Goal: Information Seeking & Learning: Learn about a topic

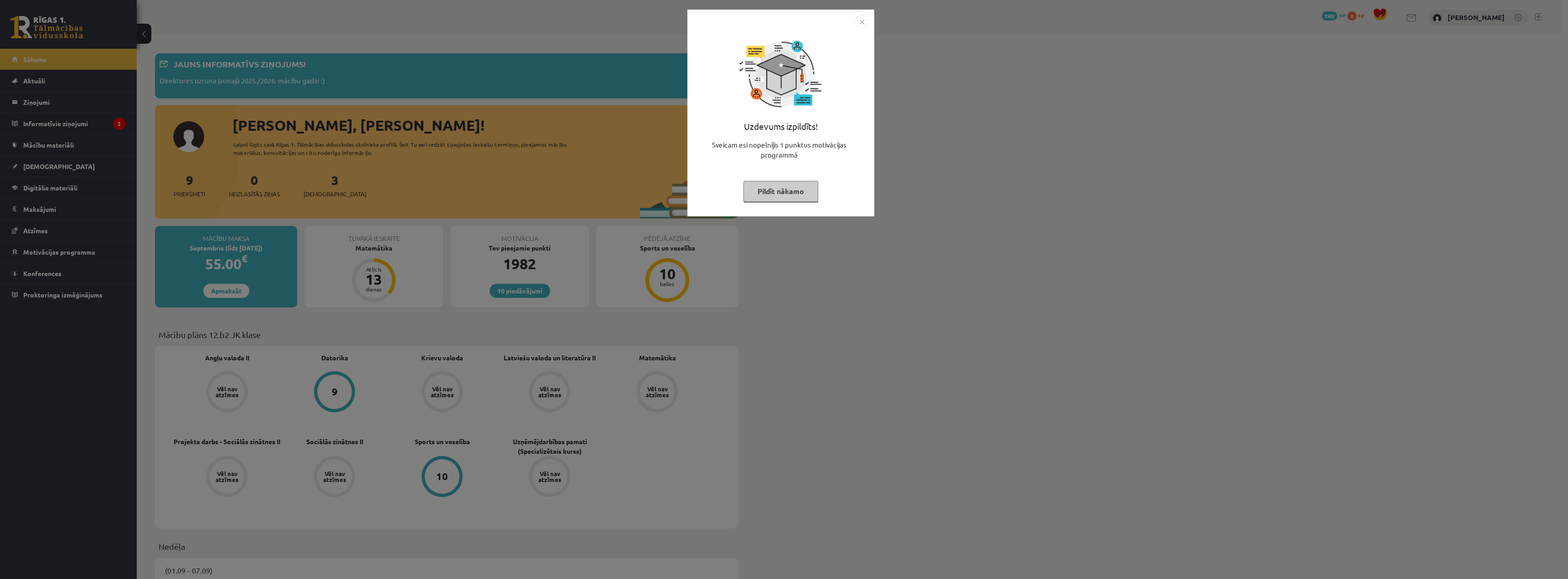
click at [864, 17] on img "Close" at bounding box center [862, 22] width 13 height 13
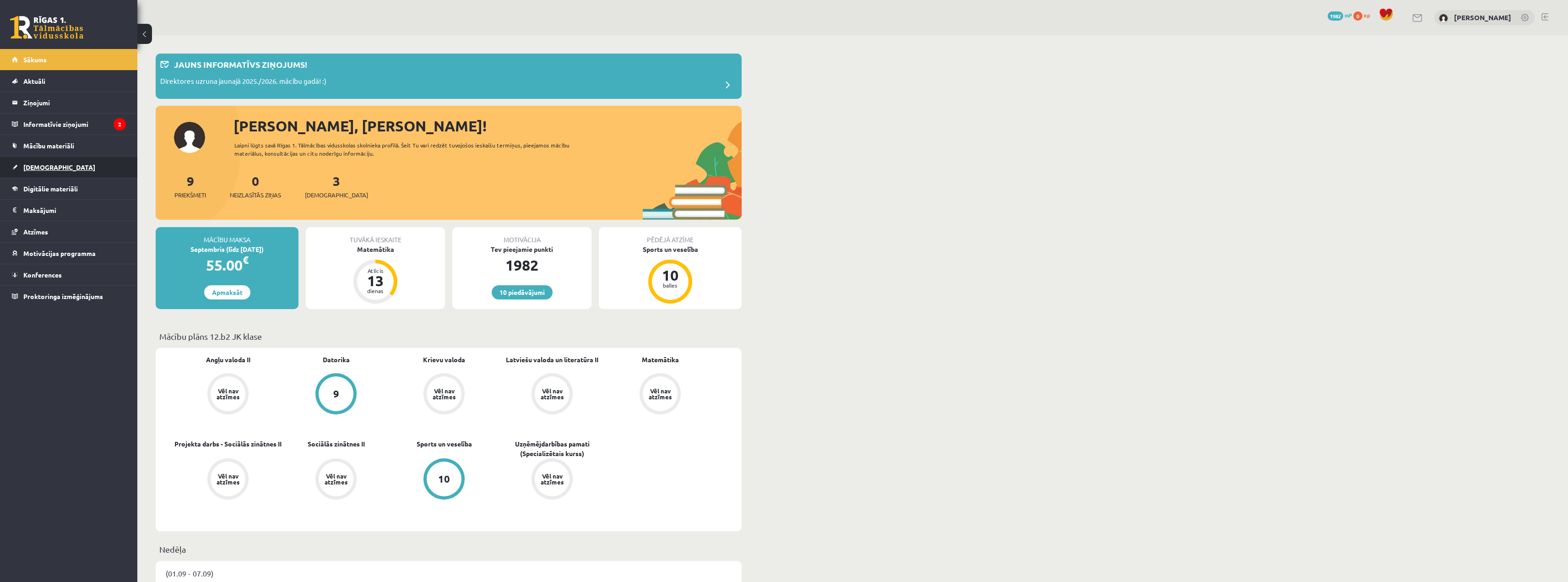
click at [43, 169] on span "[DEMOGRAPHIC_DATA]" at bounding box center [59, 167] width 72 height 8
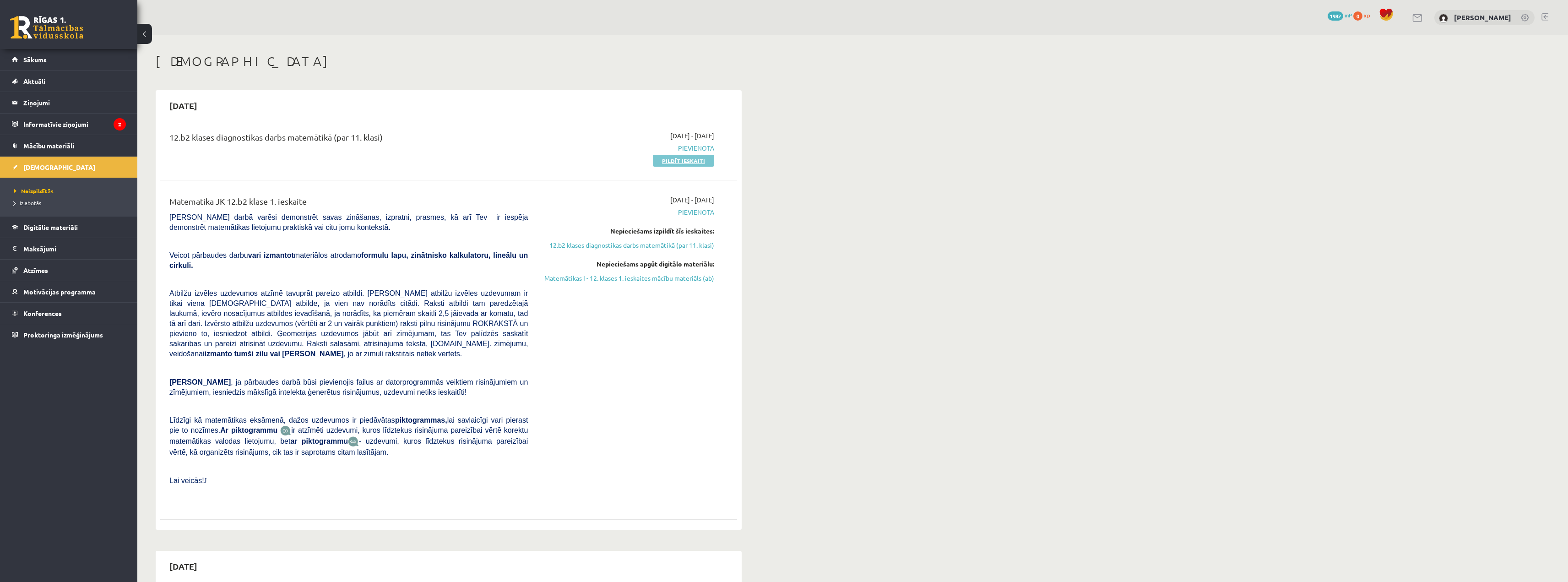
click at [664, 159] on link "Pildīt ieskaiti" at bounding box center [683, 160] width 61 height 12
click at [64, 144] on span "Mācību materiāli" at bounding box center [48, 145] width 51 height 8
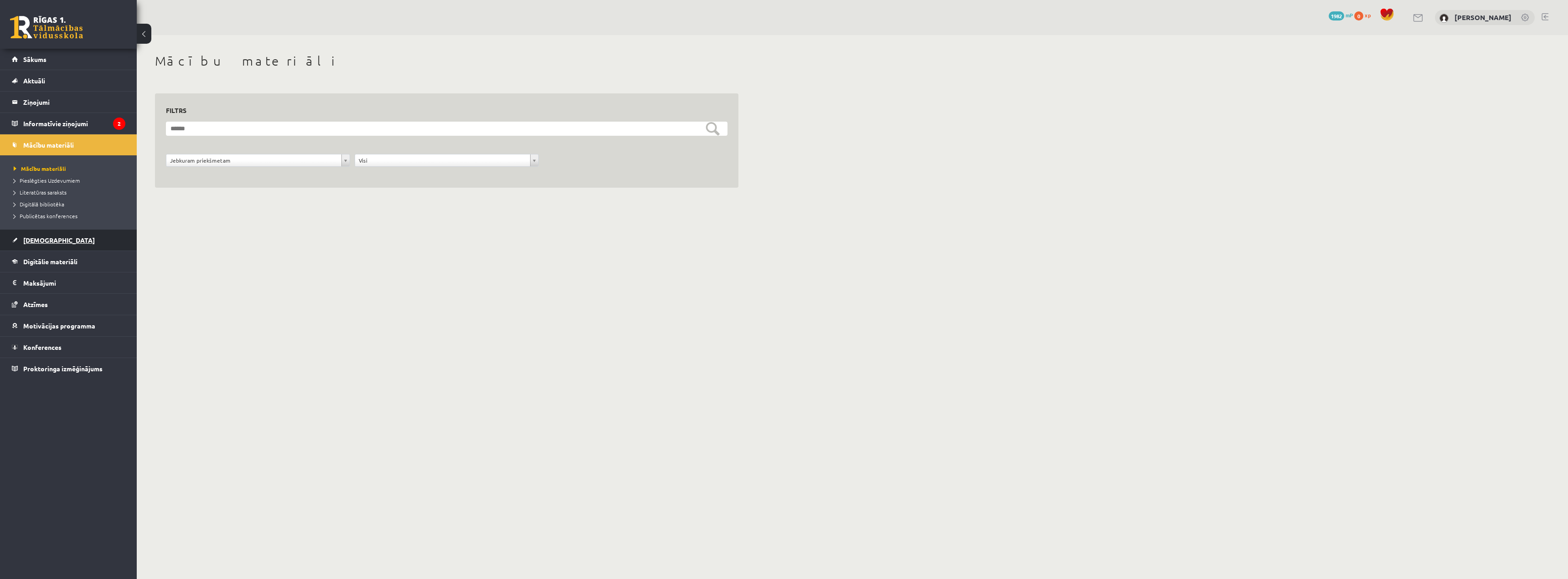
click at [33, 237] on span "[DEMOGRAPHIC_DATA]" at bounding box center [59, 240] width 72 height 8
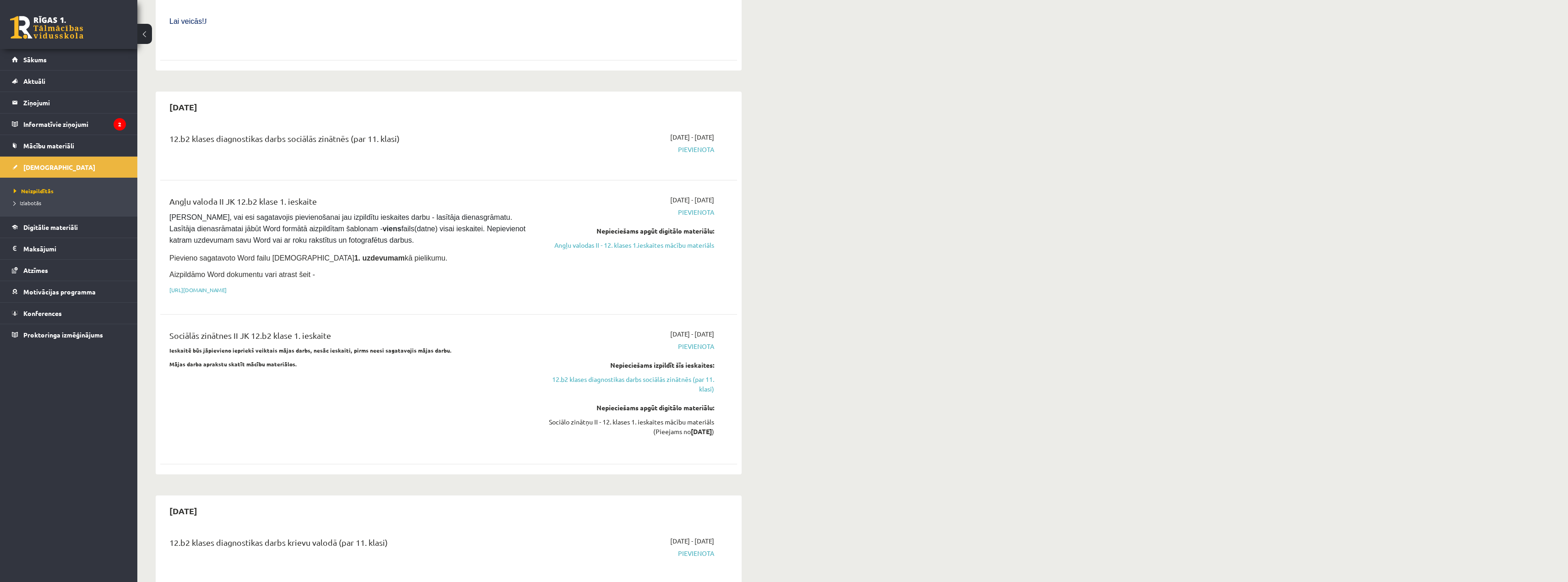
scroll to position [458, 0]
click at [566, 241] on link "Angļu valodas II - 12. klases 1.ieskaites mācību materiāls" at bounding box center [628, 246] width 172 height 10
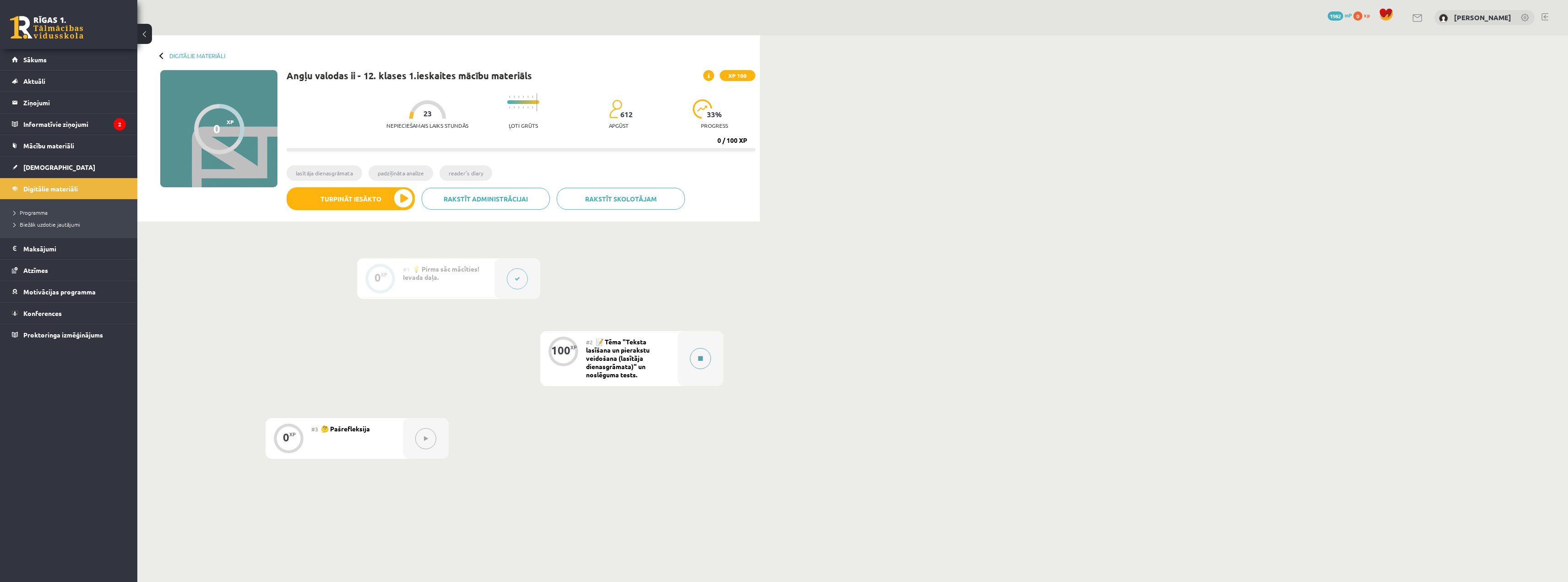
click at [686, 355] on div at bounding box center [700, 358] width 46 height 55
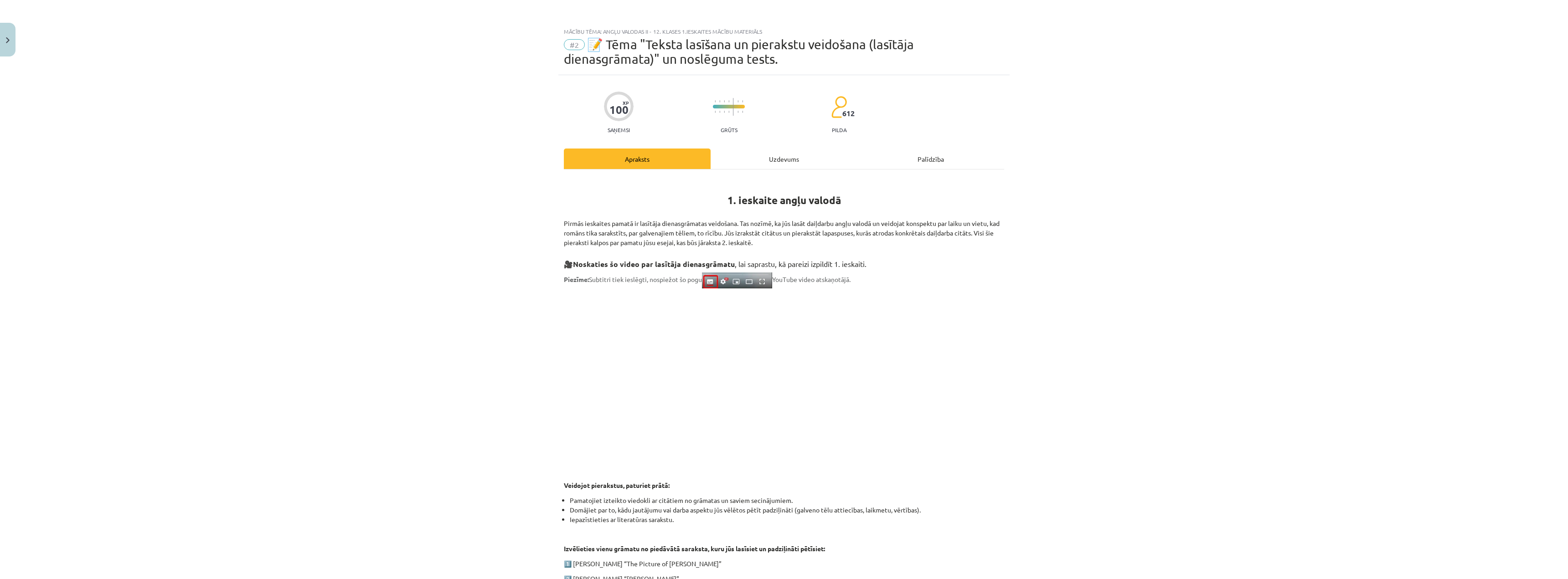
click at [760, 153] on div "Uzdevums" at bounding box center [783, 159] width 147 height 21
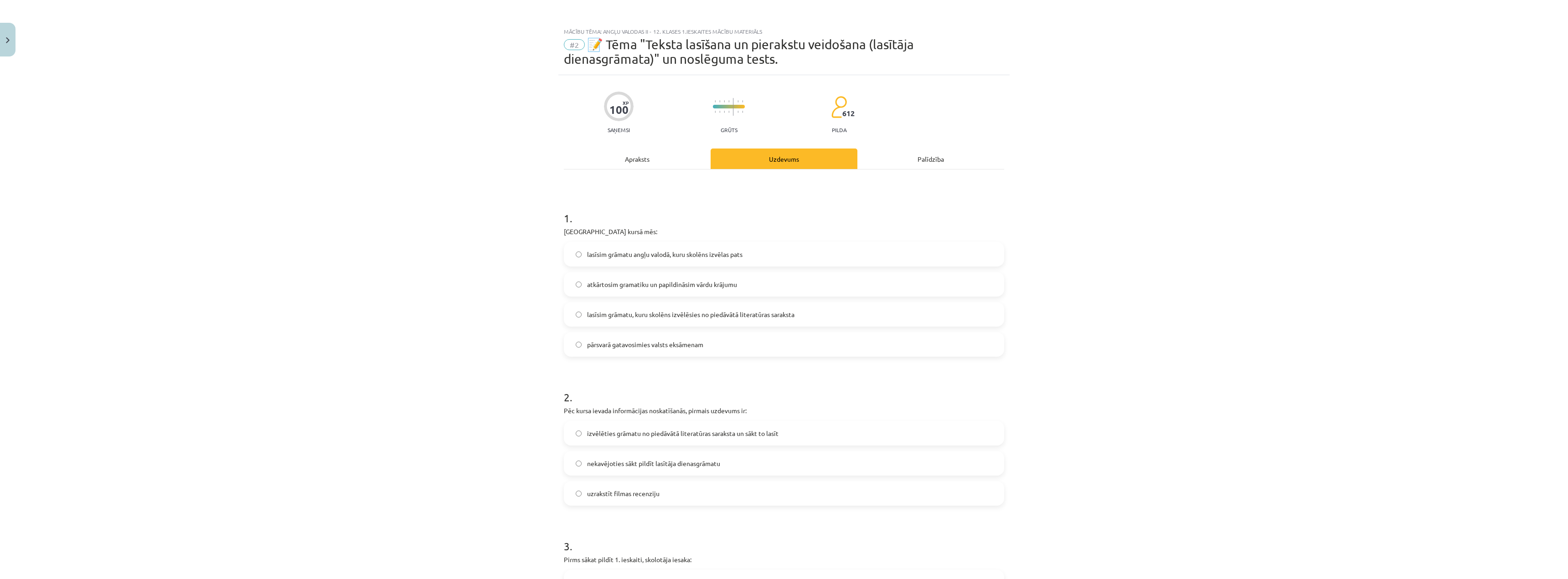
click at [629, 160] on div "Apraksts" at bounding box center [637, 159] width 147 height 21
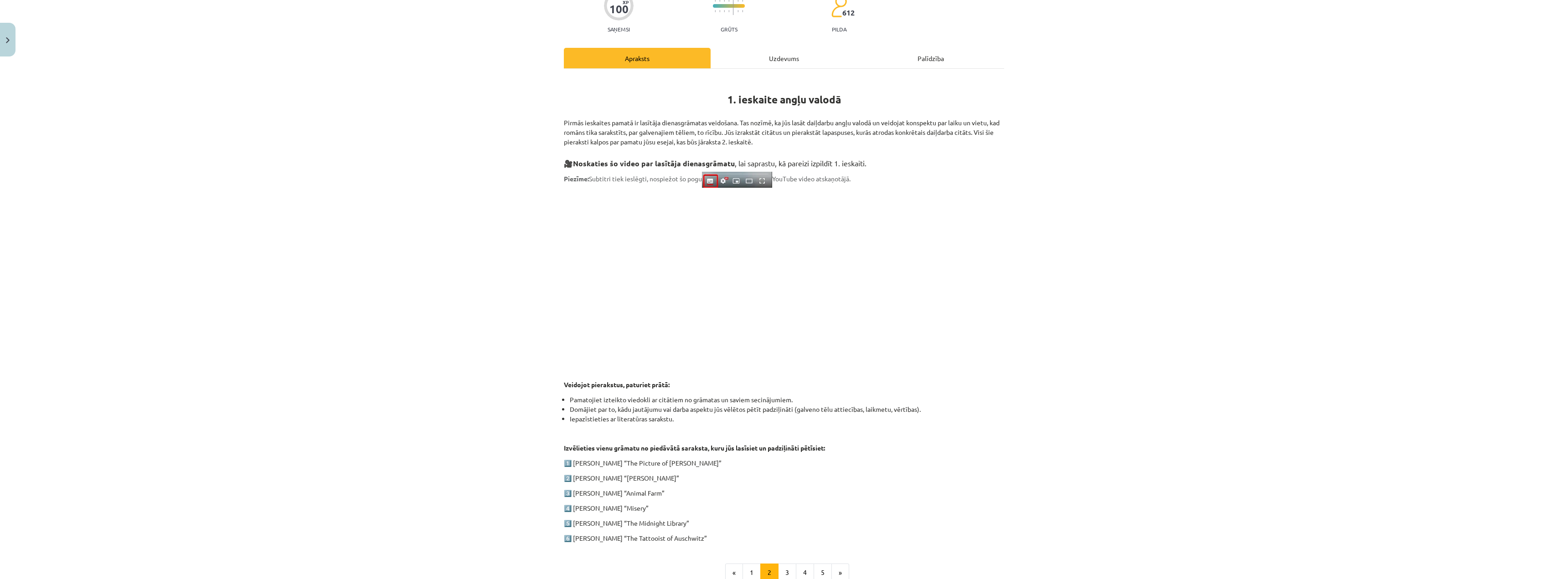
scroll to position [116, 0]
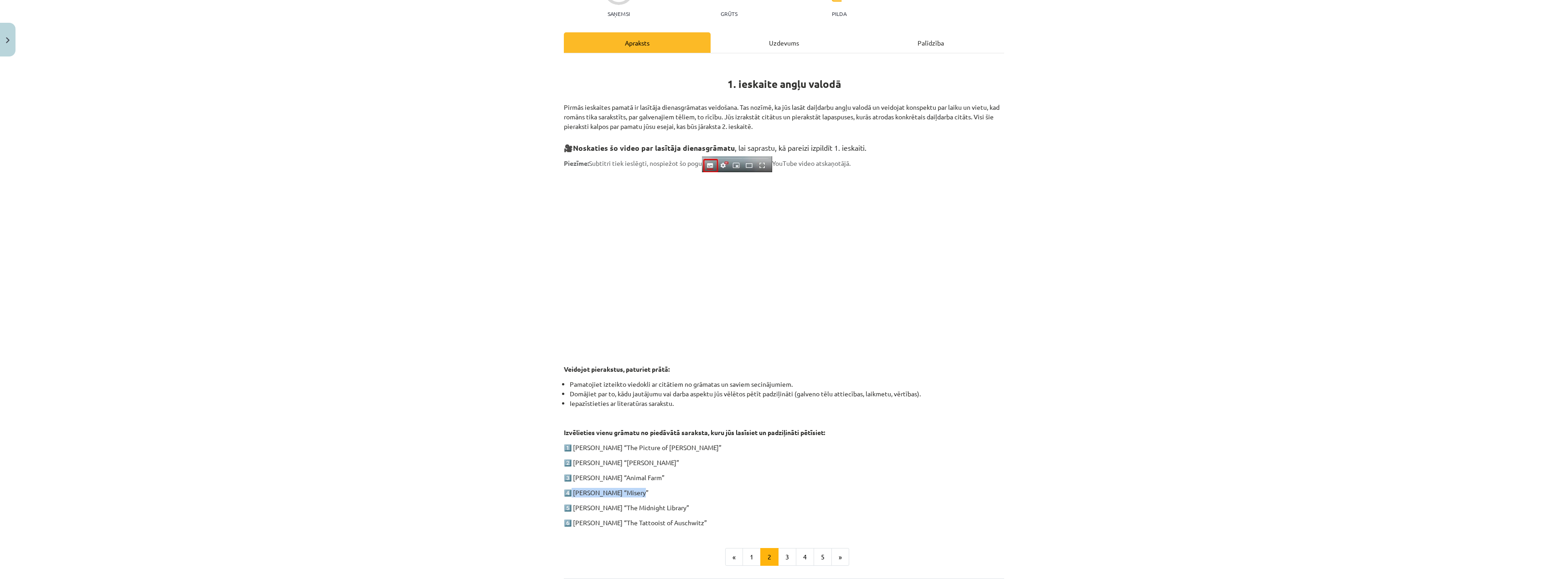
drag, startPoint x: 569, startPoint y: 493, endPoint x: 640, endPoint y: 494, distance: 71.0
click at [640, 494] on p "4️⃣ Stephen King “Misery”" at bounding box center [783, 493] width 440 height 10
copy p "Stephen King “Misery”"
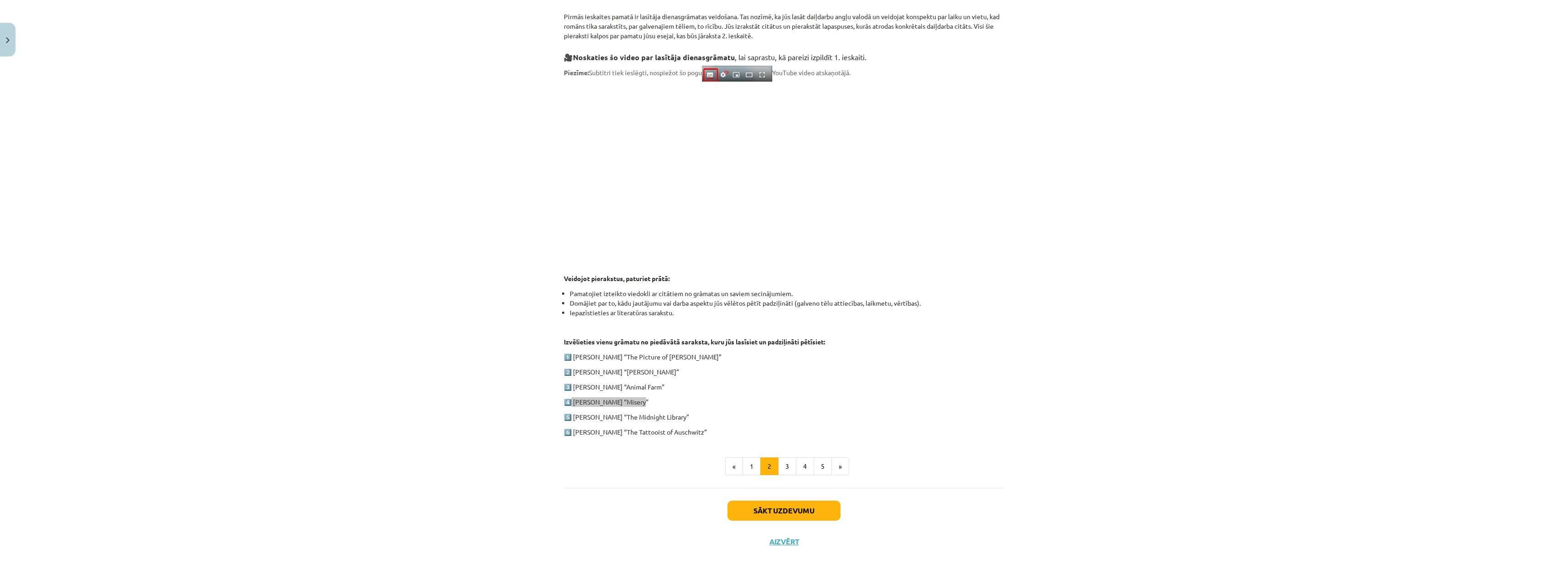
scroll to position [207, 0]
click at [507, 392] on div "Mācību tēma: Angļu valodas ii - 12. klases 1.ieskaites mācību materiāls #2 📝 Tē…" at bounding box center [784, 290] width 1568 height 579
drag, startPoint x: 553, startPoint y: 353, endPoint x: 733, endPoint y: 429, distance: 195.4
click at [733, 429] on div "Mācību tēma: Angļu valodas ii - 12. klases 1.ieskaites mācību materiāls #2 📝 Tē…" at bounding box center [784, 290] width 1568 height 579
click at [427, 319] on div "Mācību tēma: Angļu valodas ii - 12. klases 1.ieskaites mācību materiāls #2 📝 Tē…" at bounding box center [784, 290] width 1568 height 579
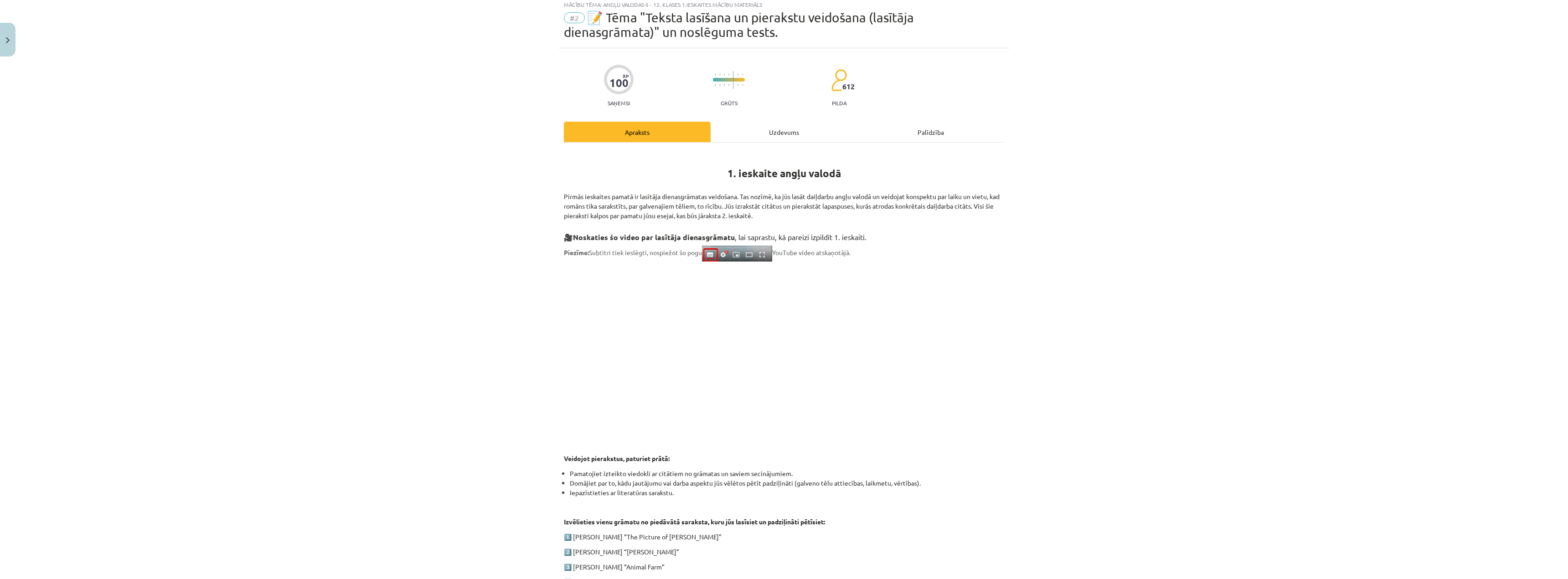
scroll to position [46, 0]
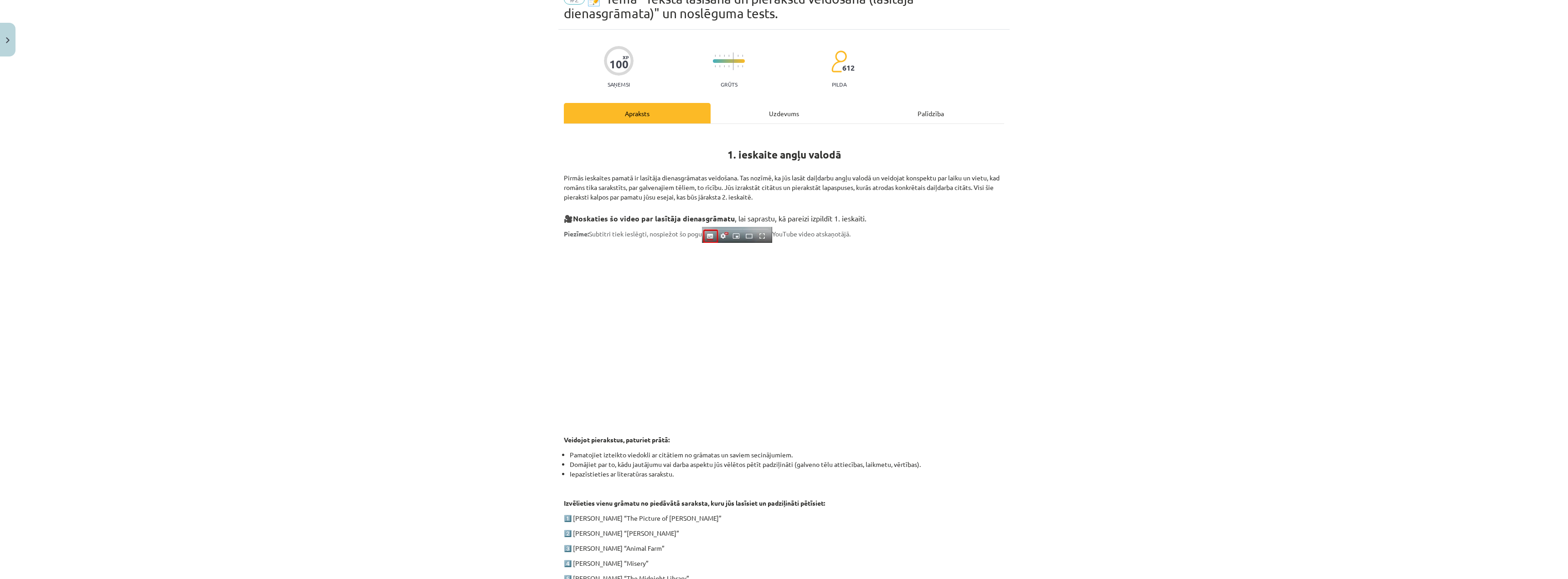
drag, startPoint x: 545, startPoint y: 177, endPoint x: 651, endPoint y: 194, distance: 107.4
click at [808, 196] on div "Mācību tēma: Angļu valodas ii - 12. klases 1.ieskaites mācību materiāls #2 📝 Tē…" at bounding box center [784, 290] width 1568 height 579
click at [506, 176] on div "Mācību tēma: Angļu valodas ii - 12. klases 1.ieskaites mācību materiāls #2 📝 Tē…" at bounding box center [784, 290] width 1568 height 579
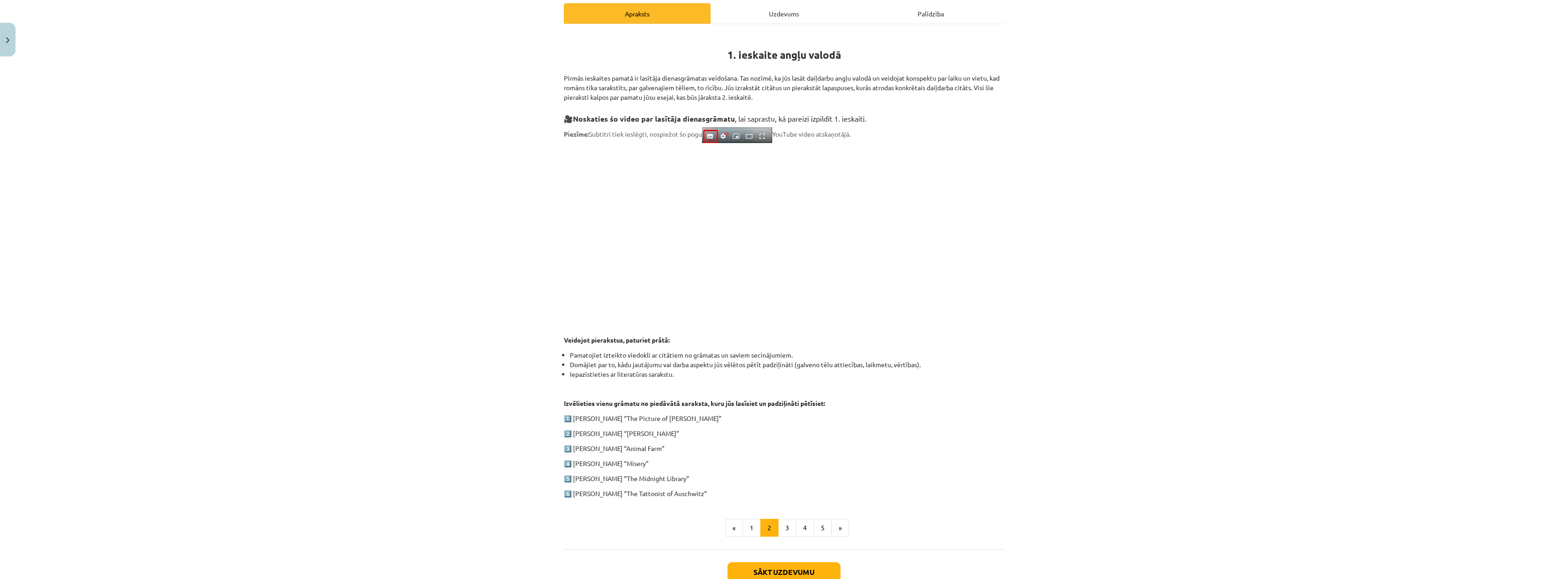
scroll to position [207, 0]
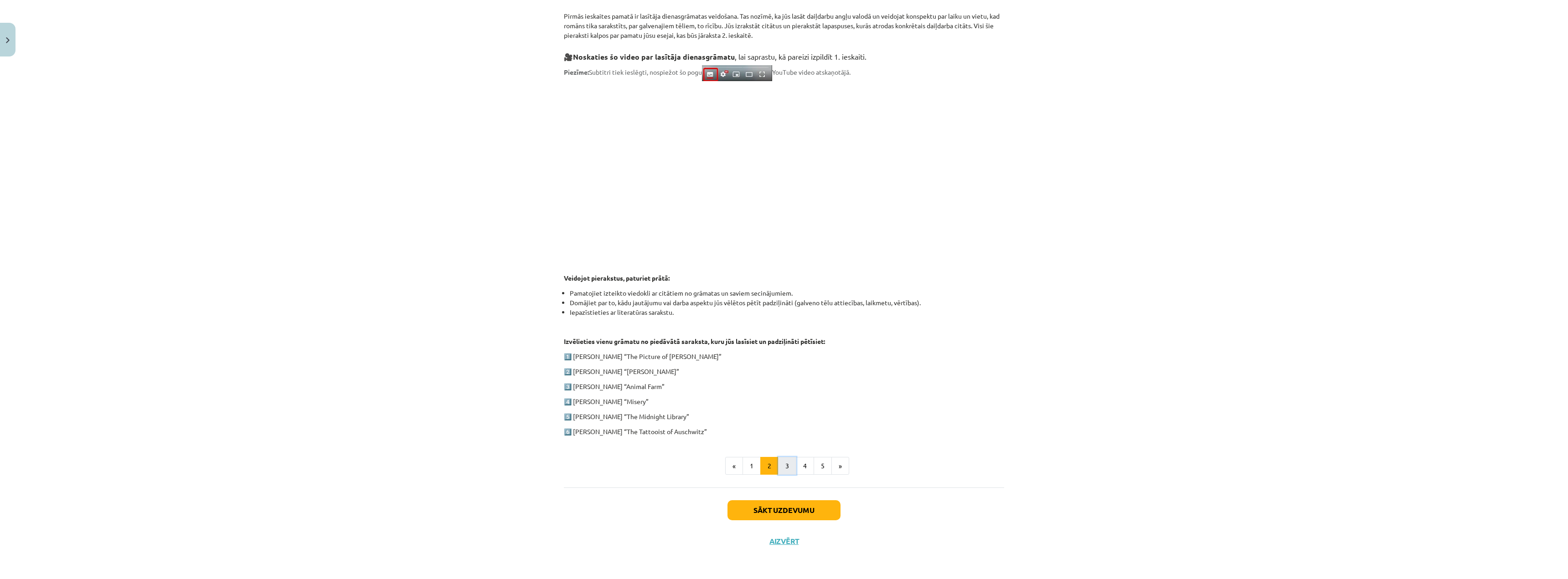
click at [785, 469] on button "3" at bounding box center [787, 466] width 18 height 18
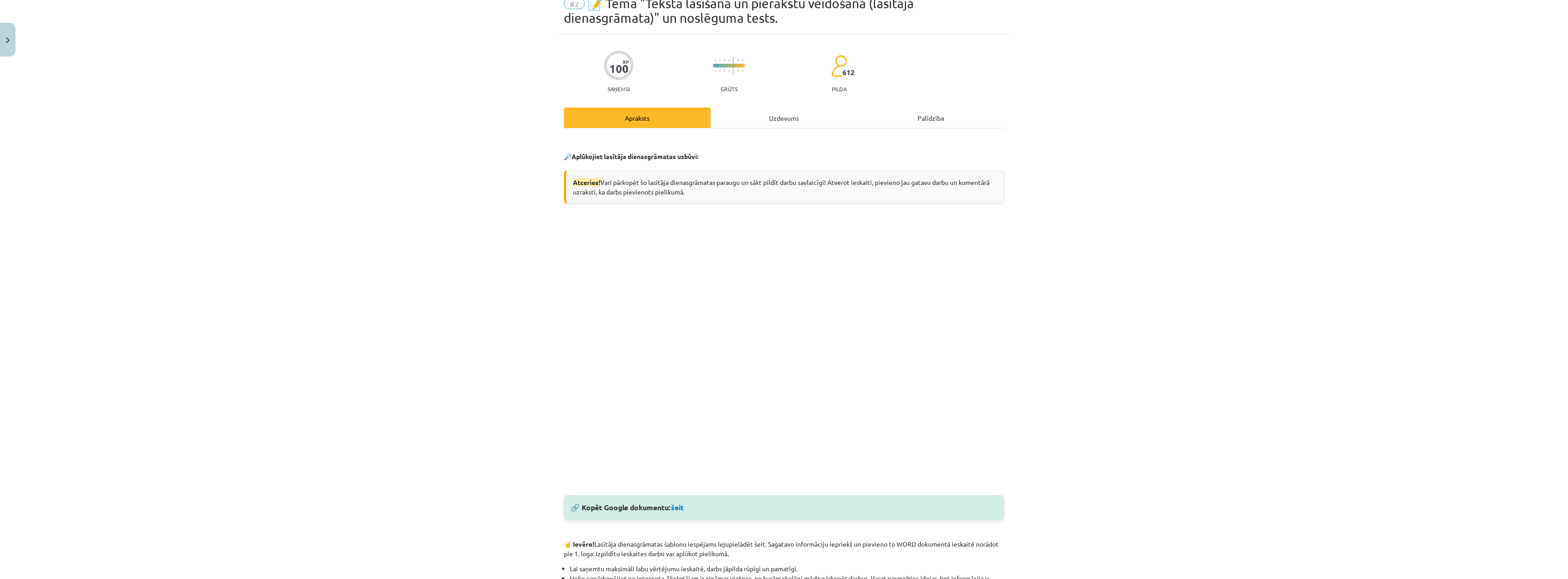
scroll to position [0, 0]
